Goal: Task Accomplishment & Management: Manage account settings

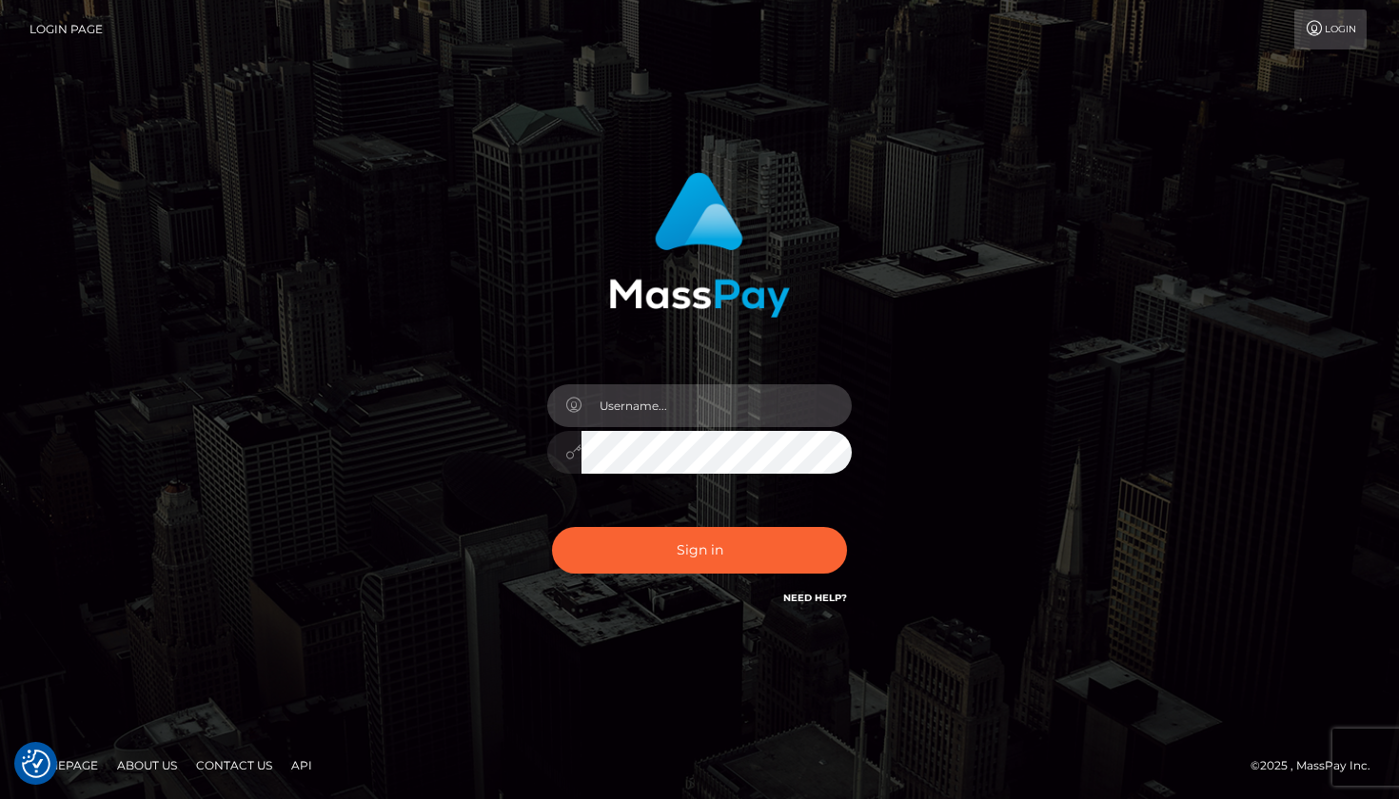
type input "[EMAIL_ADDRESS][DOMAIN_NAME]"
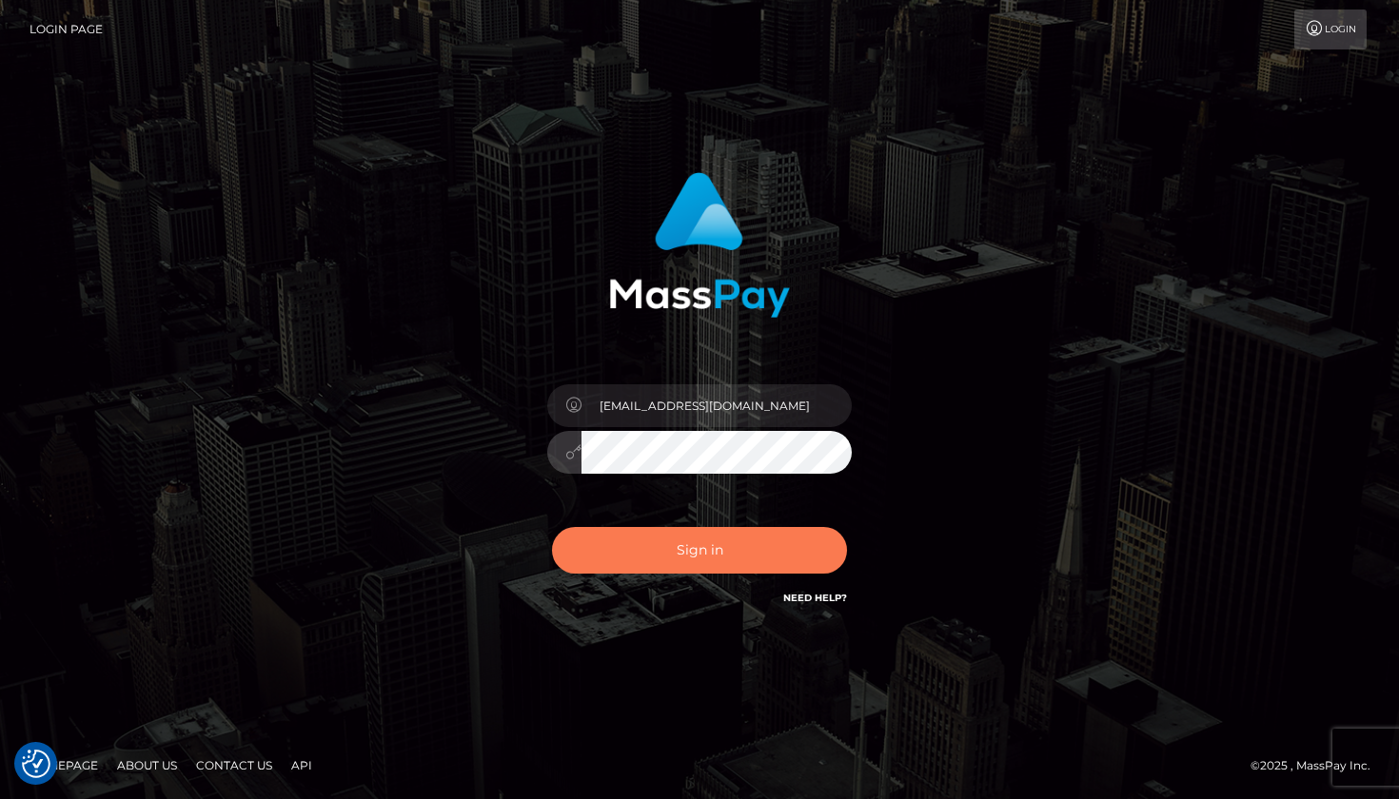
click at [768, 548] on button "Sign in" at bounding box center [699, 550] width 295 height 47
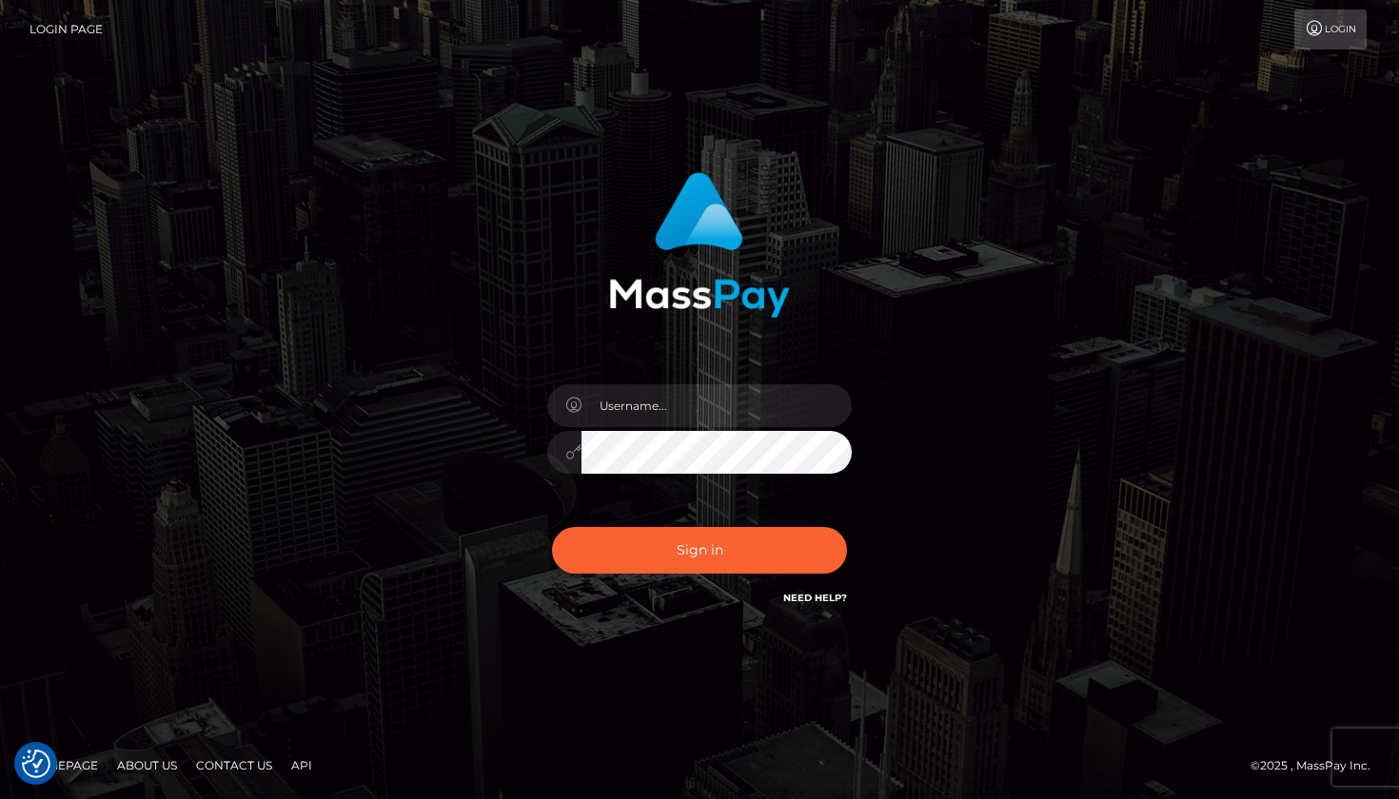
click at [1061, 108] on div "Sign in" at bounding box center [699, 400] width 1399 height 770
drag, startPoint x: 1065, startPoint y: 16, endPoint x: 800, endPoint y: 184, distance: 313.1
click at [800, 185] on div at bounding box center [700, 238] width 500 height 160
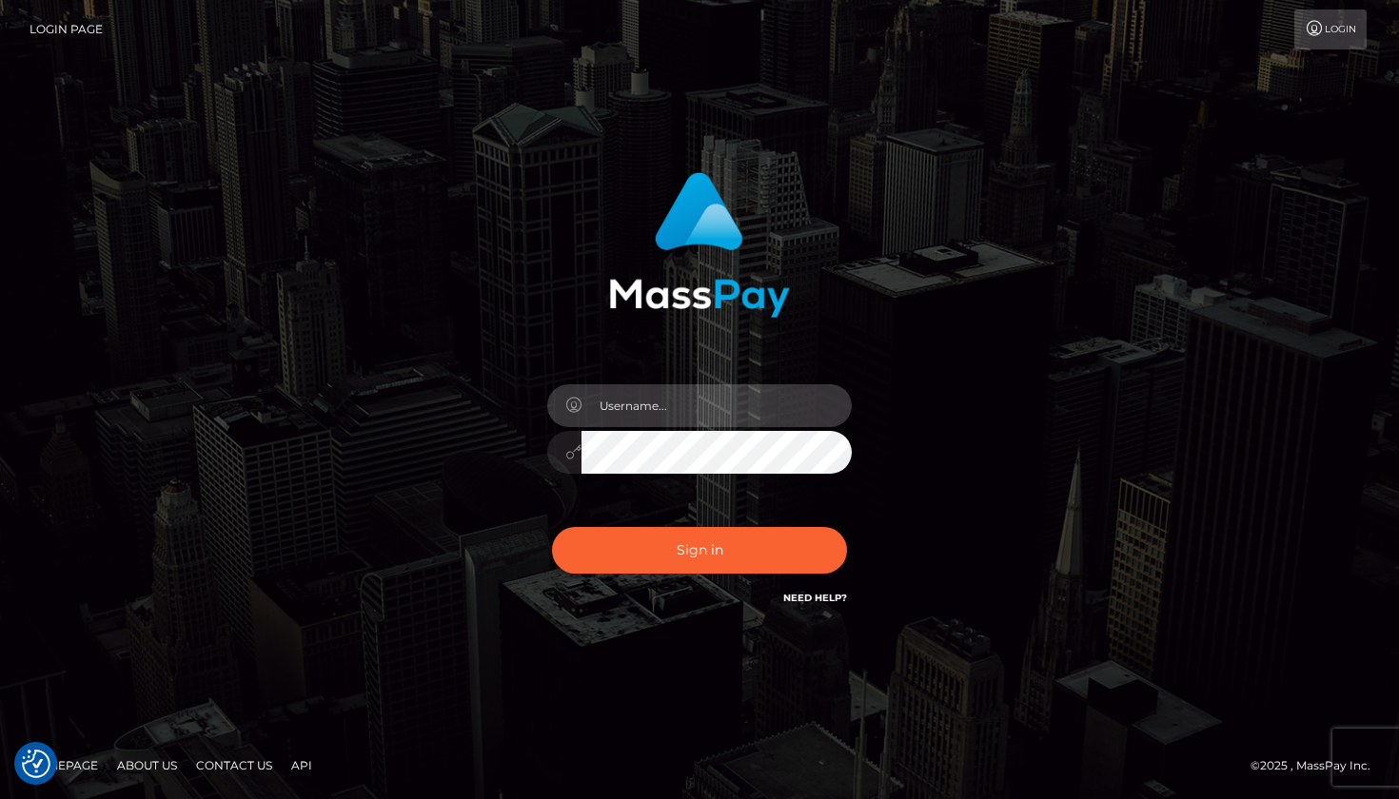
click at [625, 415] on input "text" at bounding box center [716, 405] width 270 height 43
type input "[EMAIL_ADDRESS][DOMAIN_NAME]"
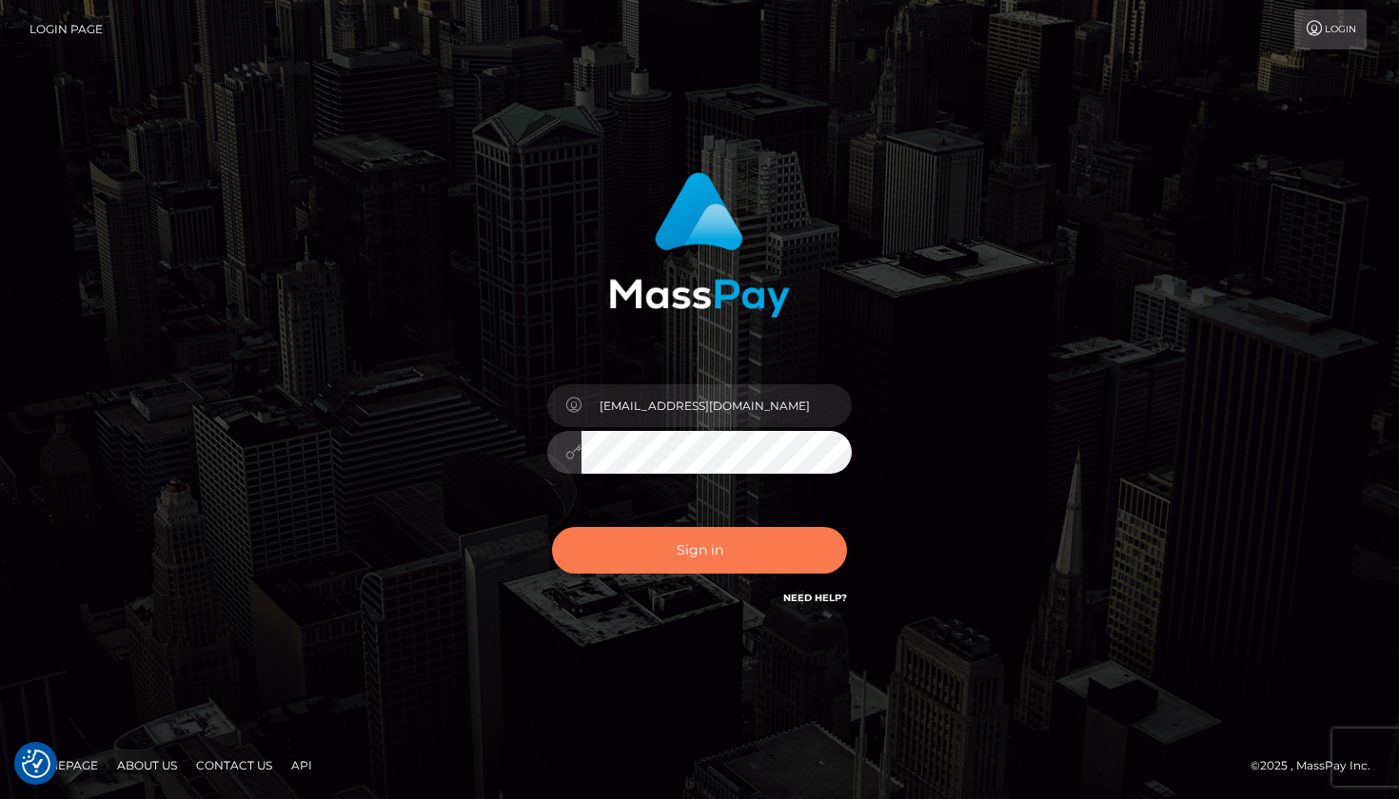
click at [677, 549] on button "Sign in" at bounding box center [699, 550] width 295 height 47
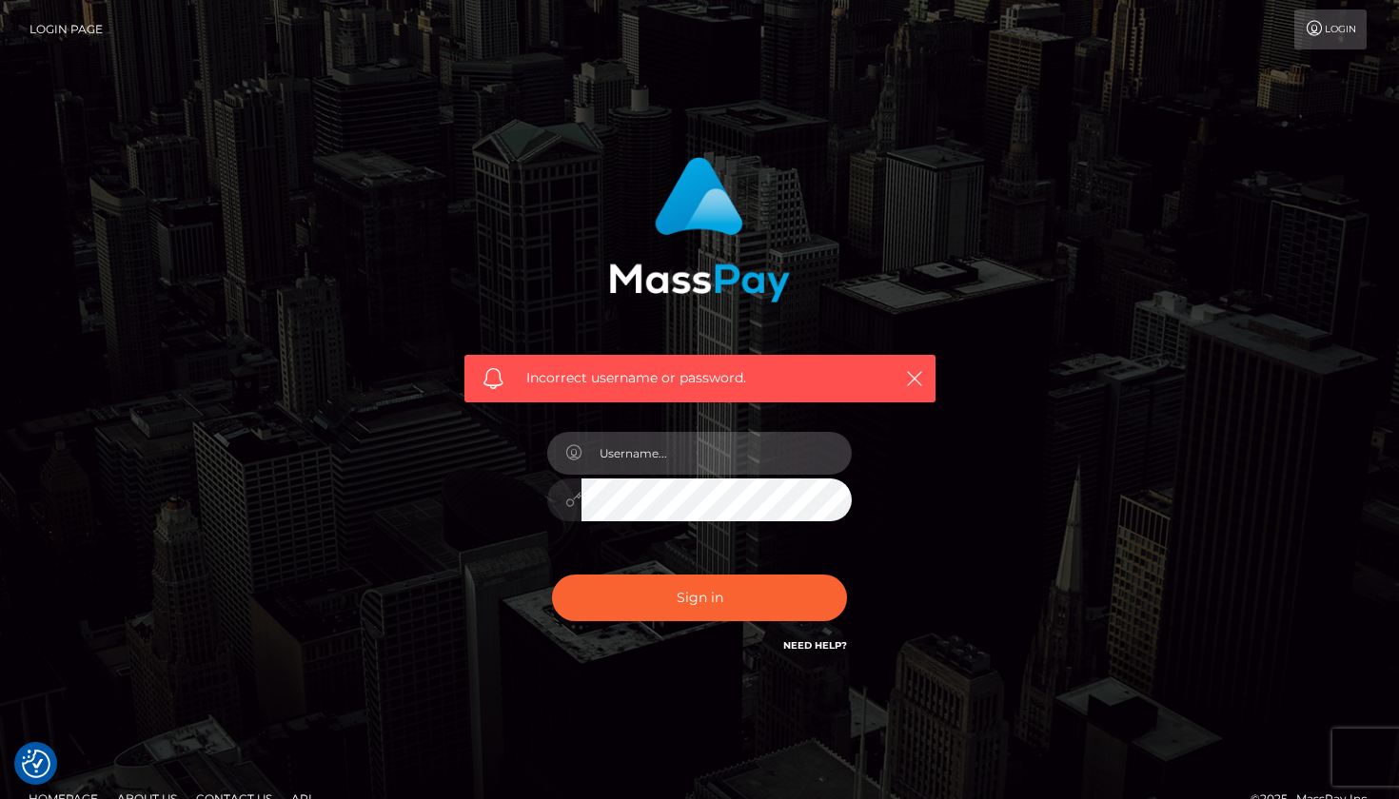
click at [820, 457] on input "text" at bounding box center [716, 453] width 270 height 43
type input "[EMAIL_ADDRESS][DOMAIN_NAME]"
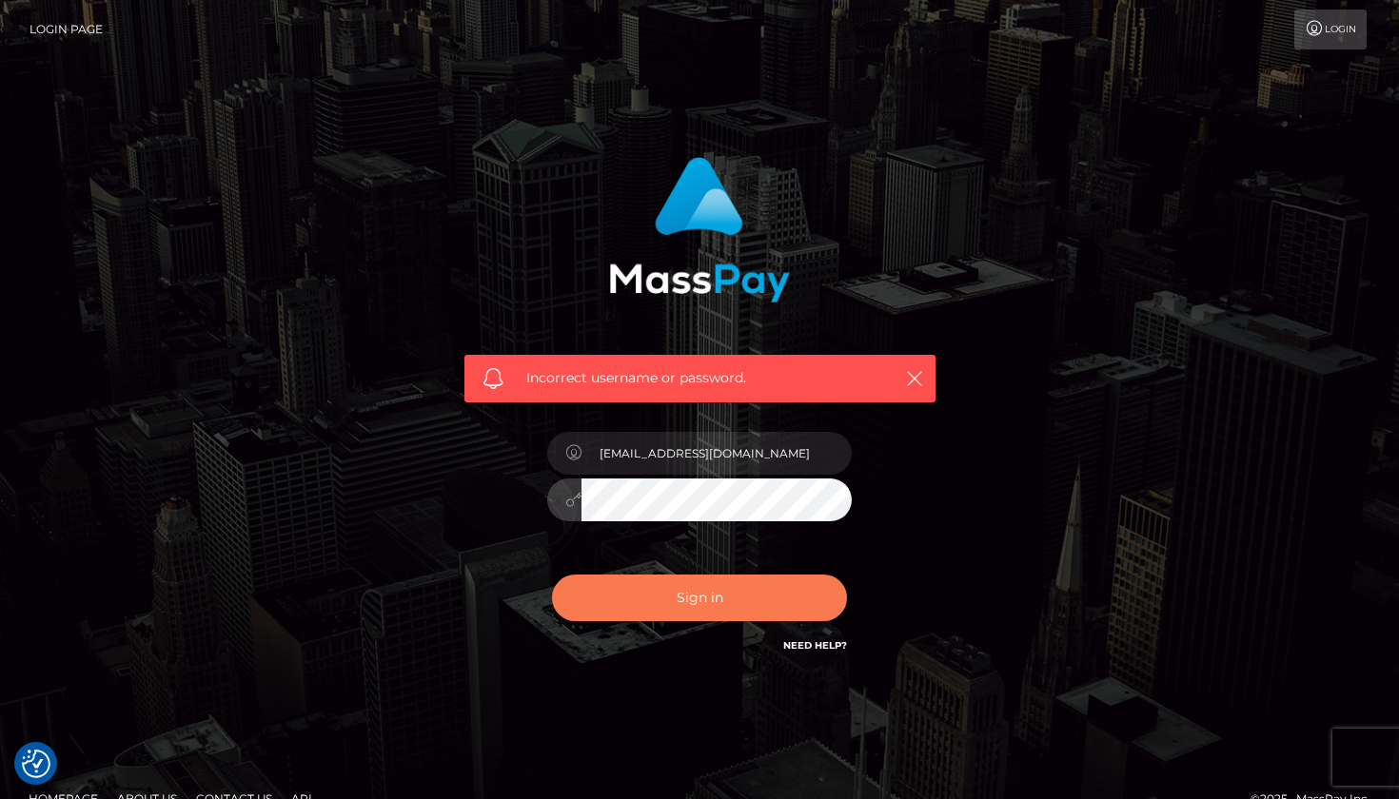
click at [785, 609] on button "Sign in" at bounding box center [699, 598] width 295 height 47
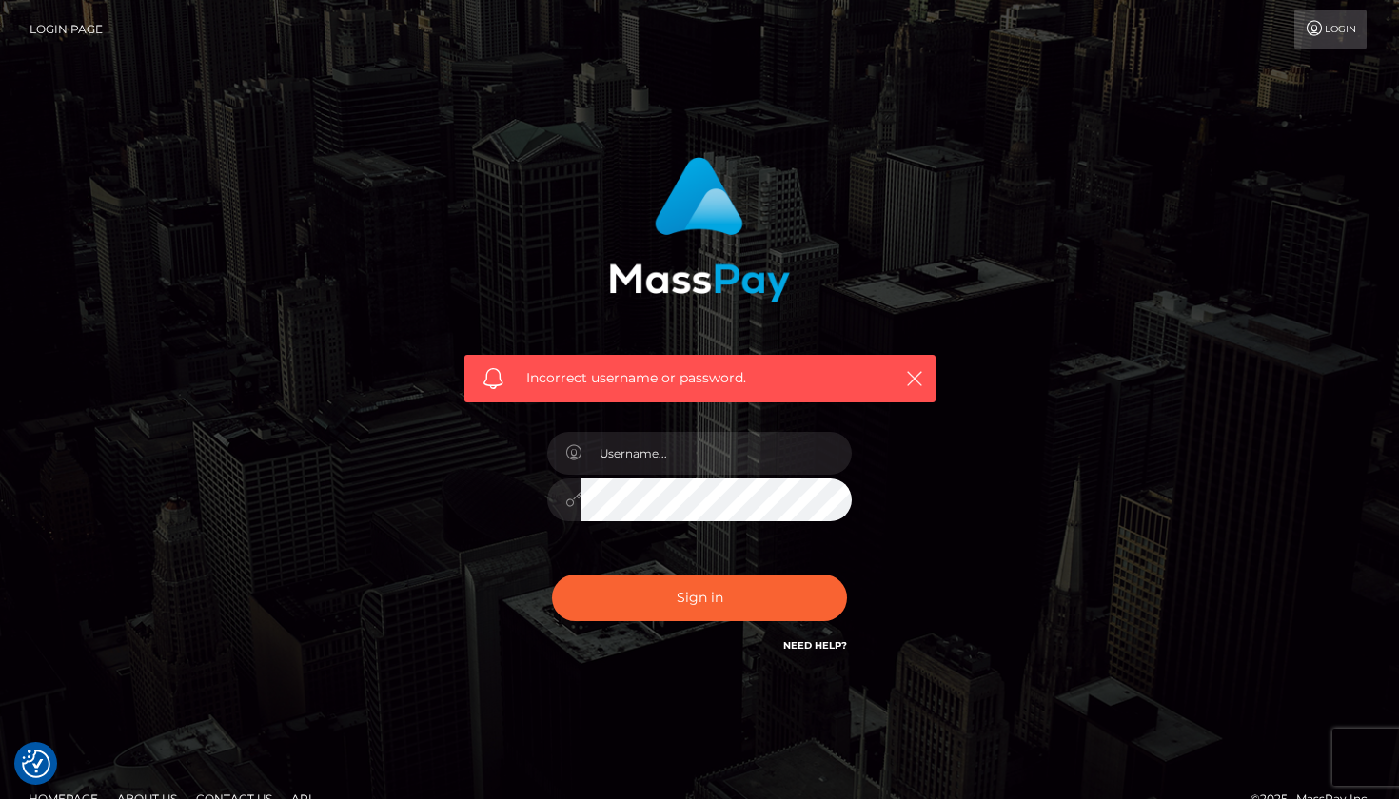
click at [579, 379] on span "Incorrect username or password." at bounding box center [699, 378] width 347 height 20
click at [711, 463] on input "text" at bounding box center [716, 453] width 270 height 43
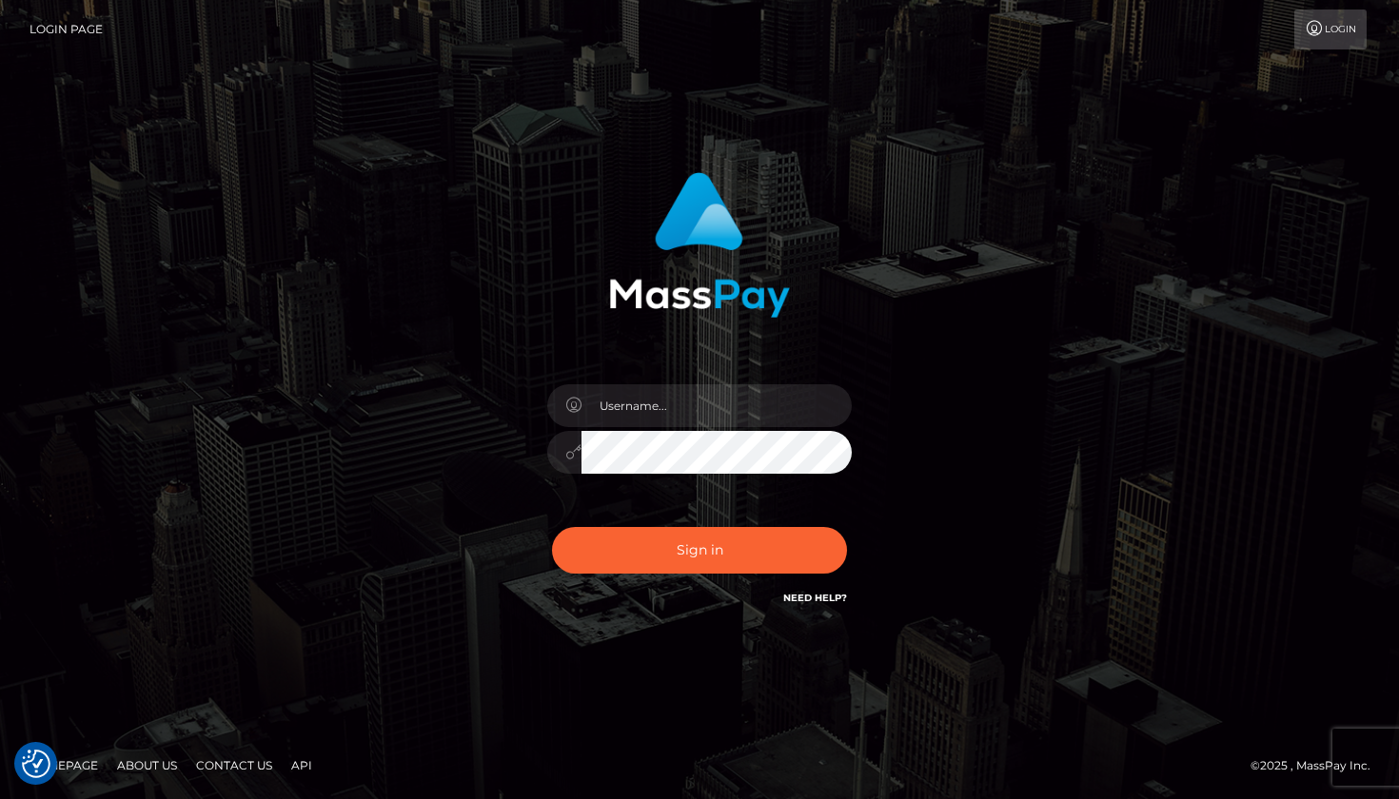
click at [827, 592] on link "Need Help?" at bounding box center [815, 598] width 64 height 12
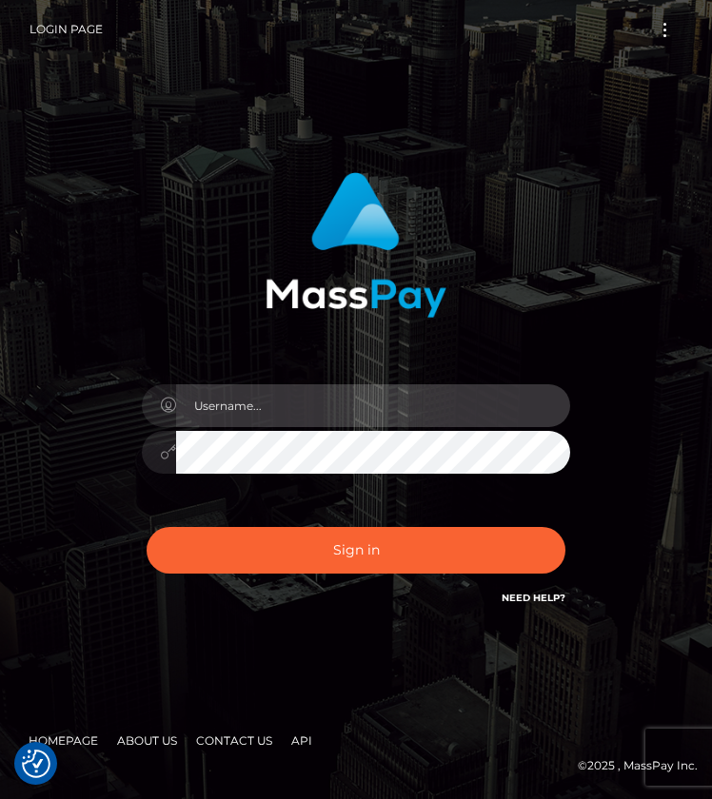
click at [517, 407] on input "text" at bounding box center [373, 405] width 394 height 43
click at [535, 407] on input "text" at bounding box center [373, 405] width 394 height 43
click at [515, 405] on input "text" at bounding box center [373, 405] width 394 height 43
type input "[EMAIL_ADDRESS][DOMAIN_NAME]"
